Goal: Find specific page/section: Find specific page/section

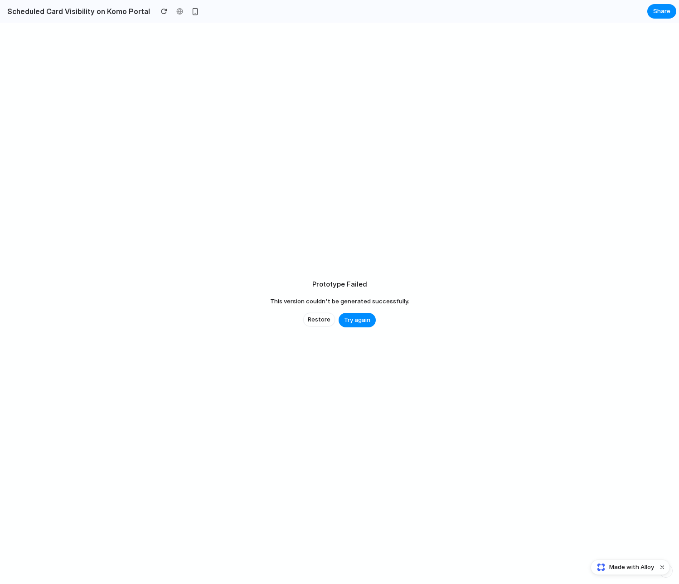
click at [332, 134] on div "Prototype Failed This version couldn't be generated successfully. Restore Try a…" at bounding box center [339, 303] width 679 height 561
click at [510, 112] on div "Prototype Failed This version couldn't be generated successfully. Restore Try a…" at bounding box center [339, 303] width 679 height 561
